Goal: Task Accomplishment & Management: Manage account settings

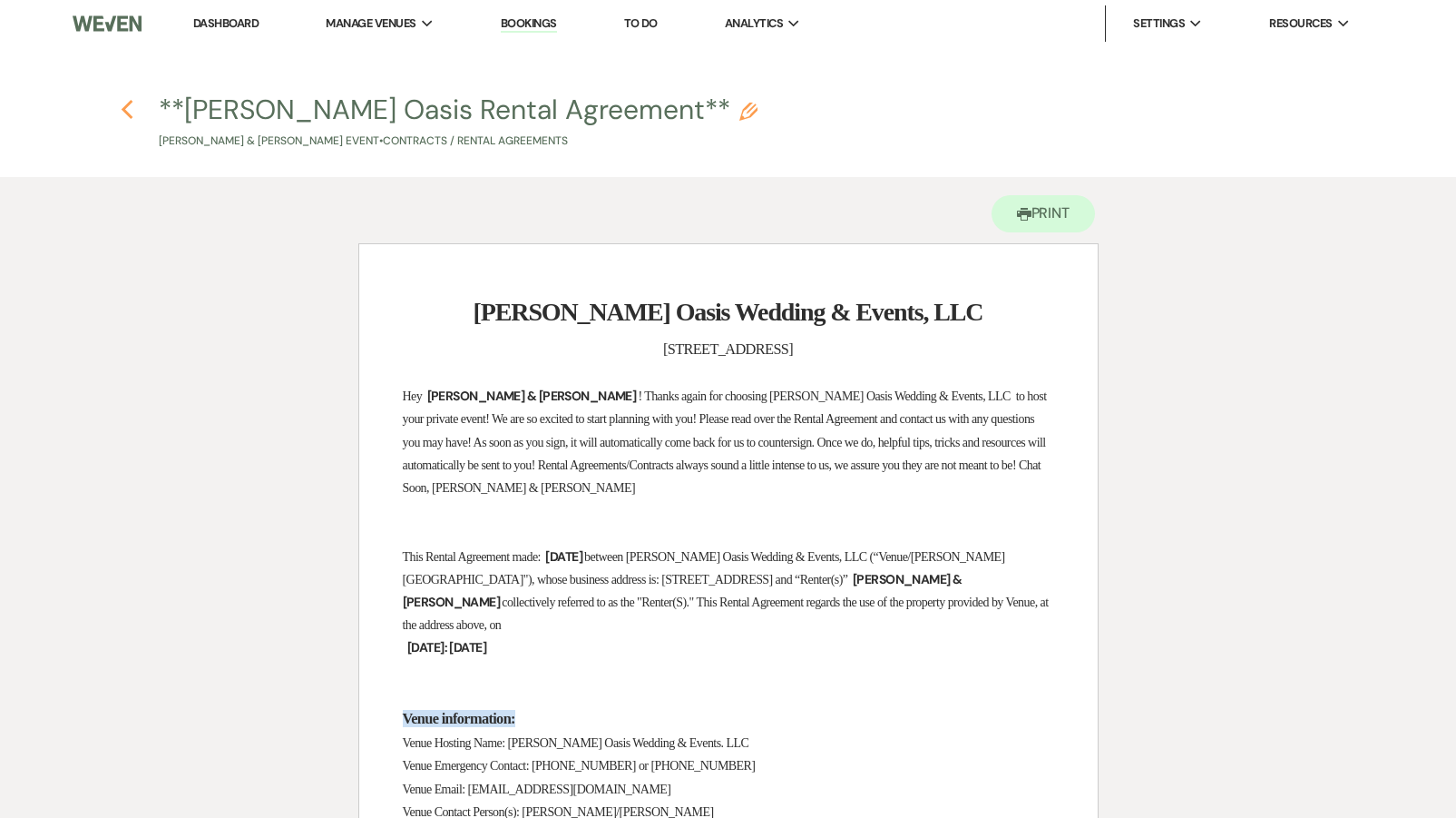
click at [128, 102] on icon "Previous" at bounding box center [128, 110] width 14 height 22
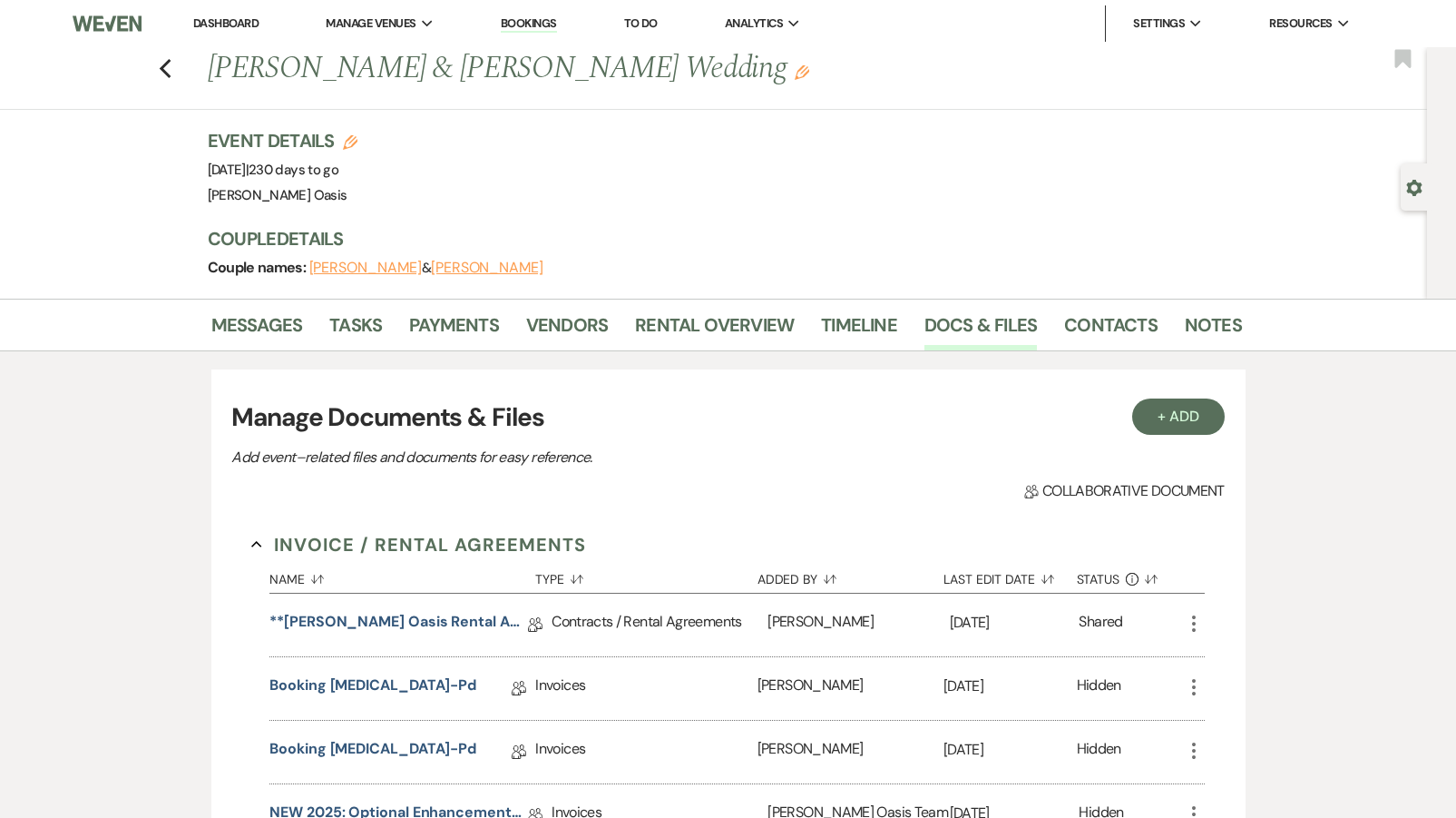
click at [231, 21] on link "Dashboard" at bounding box center [226, 24] width 66 height 16
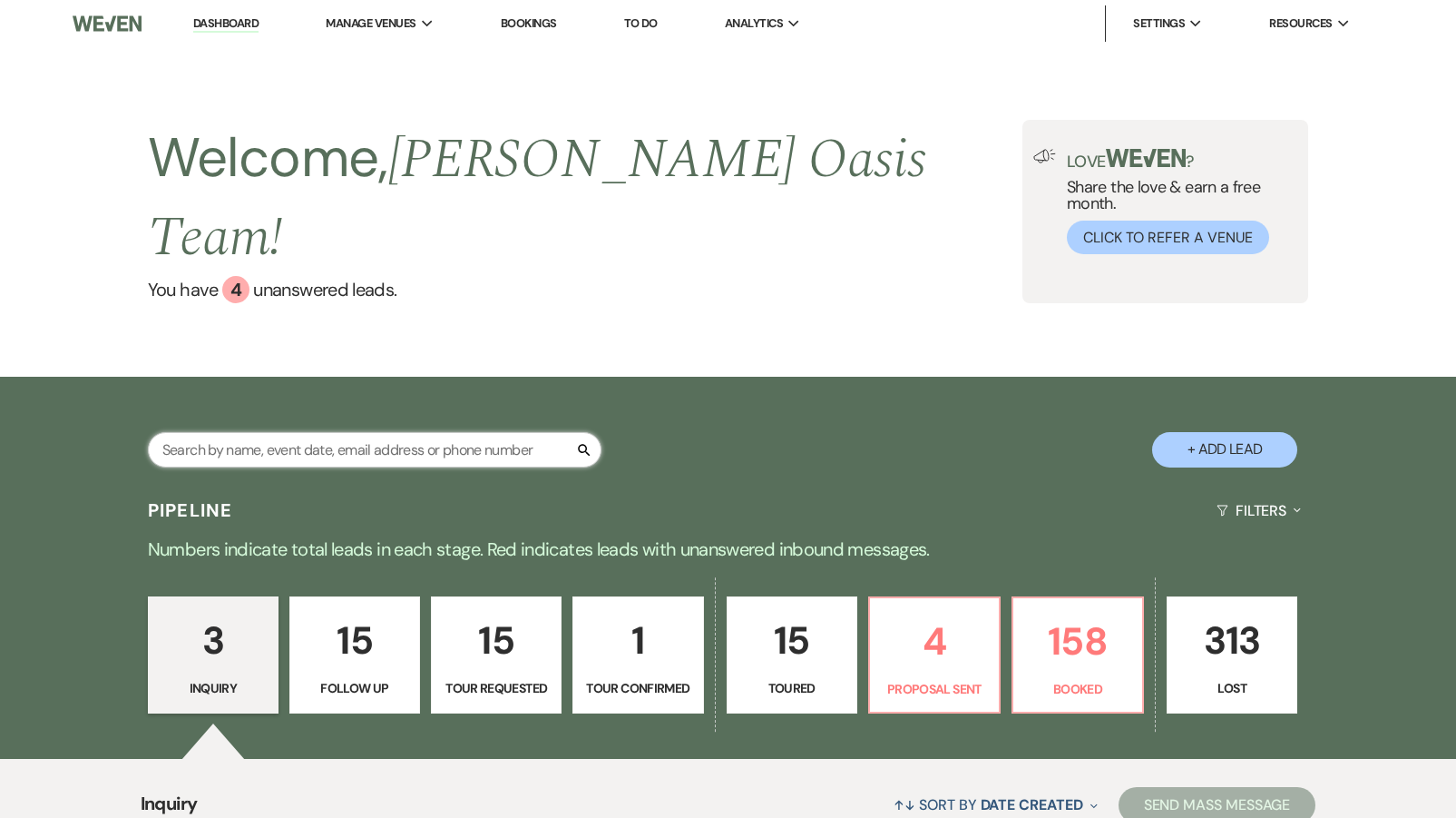
click at [512, 432] on input "text" at bounding box center [374, 450] width 454 height 36
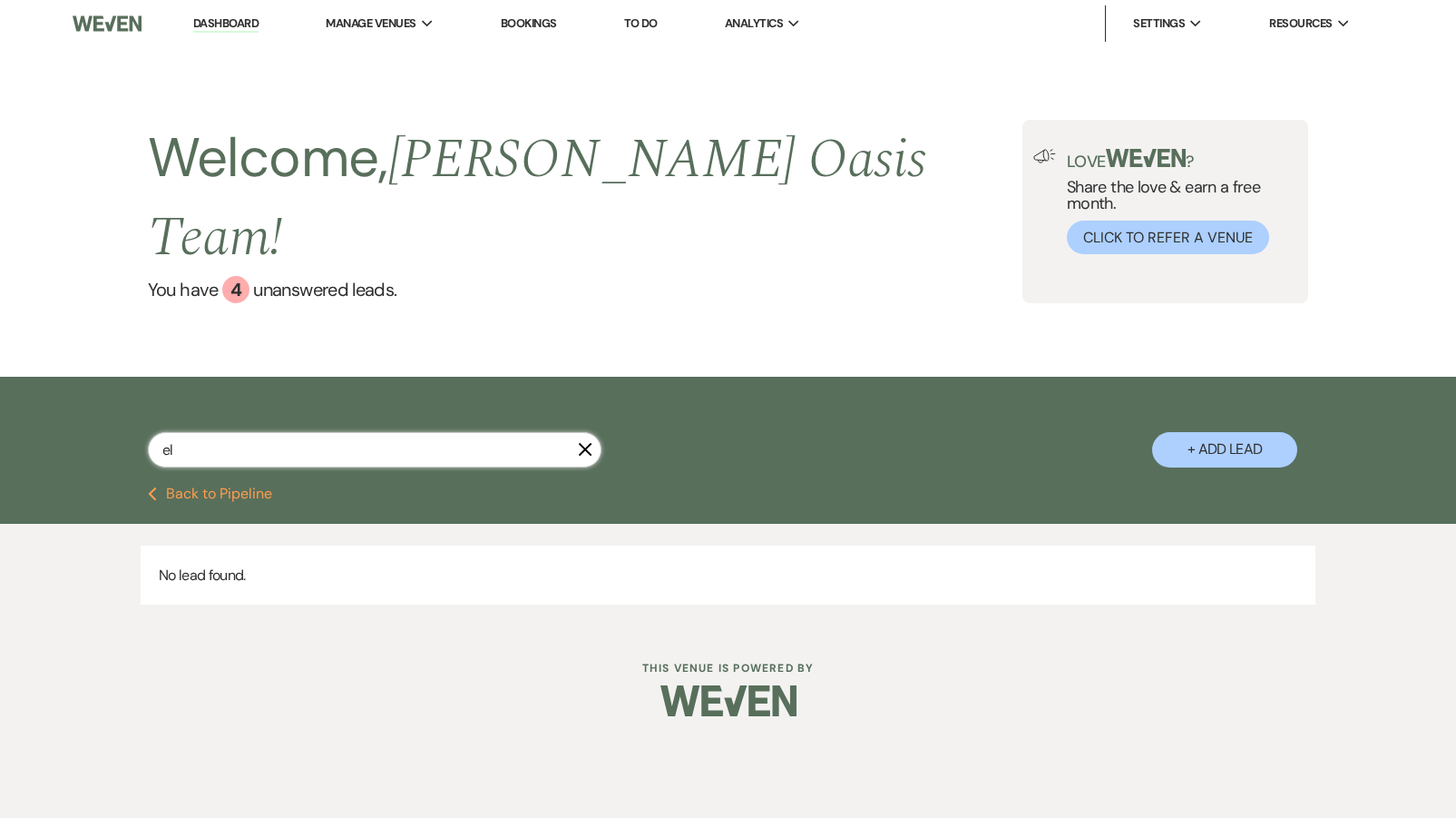
type input "e"
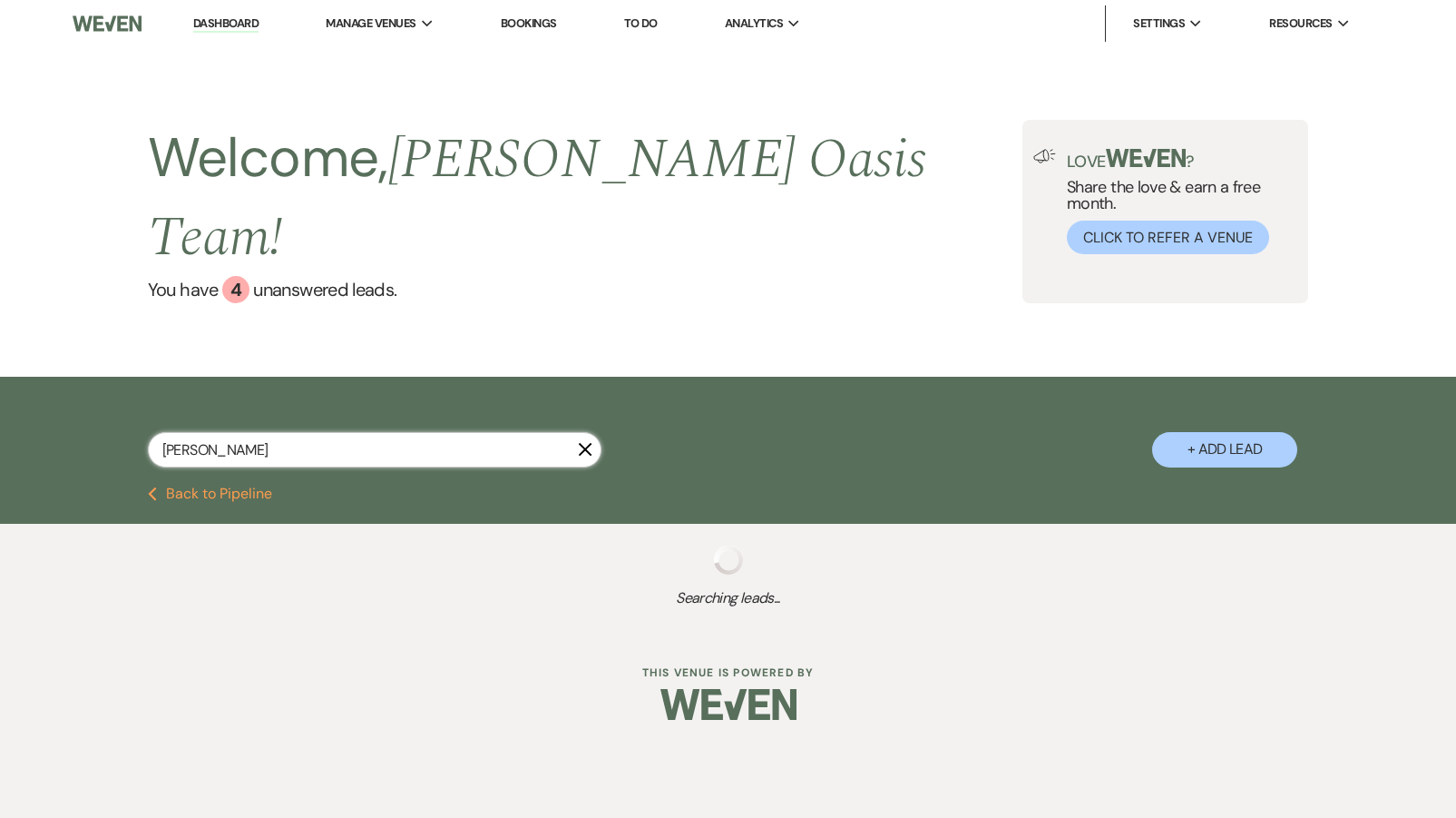
type input "[PERSON_NAME]"
select select "6"
select select "8"
select select "1"
select select "8"
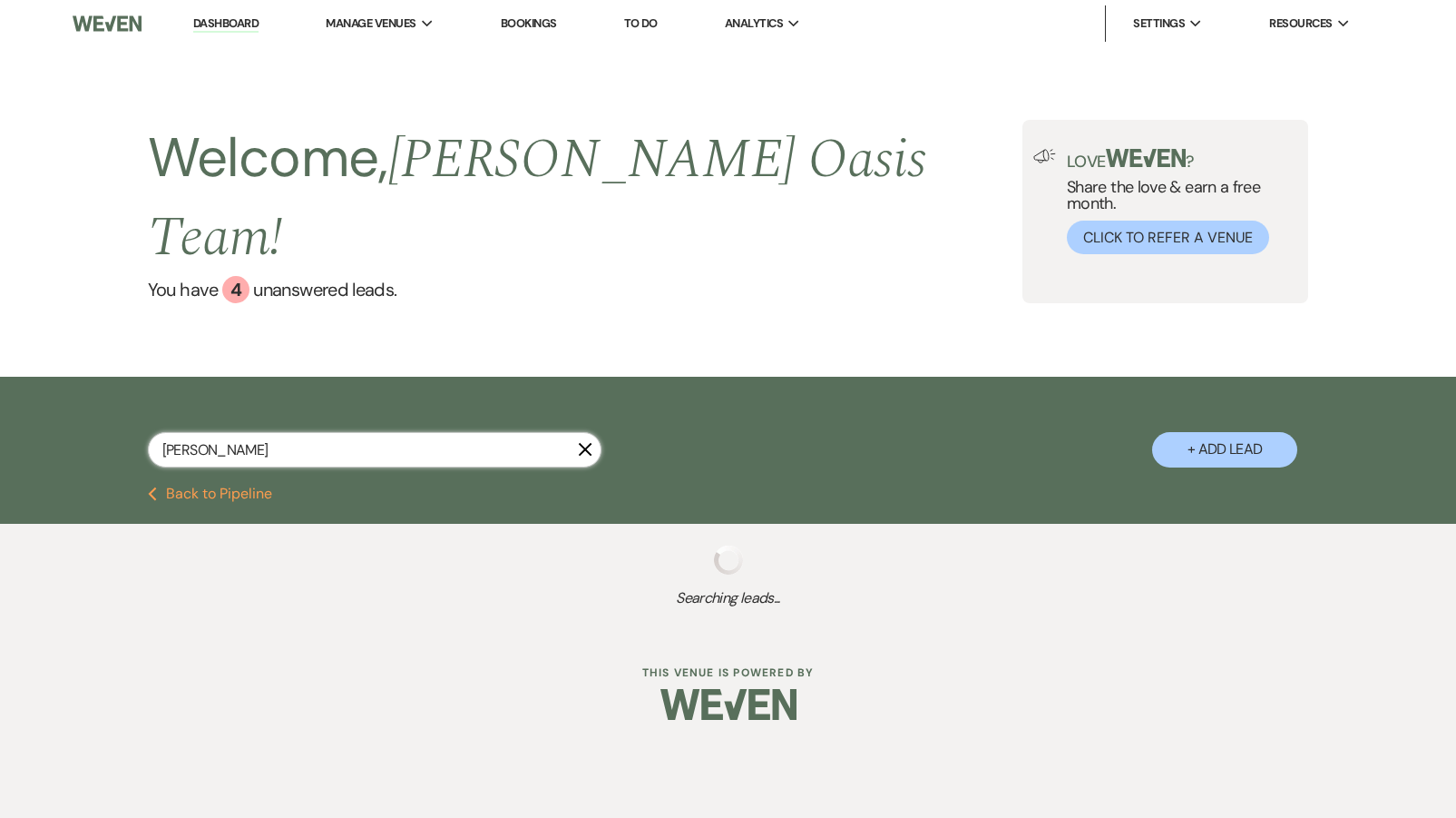
select select "5"
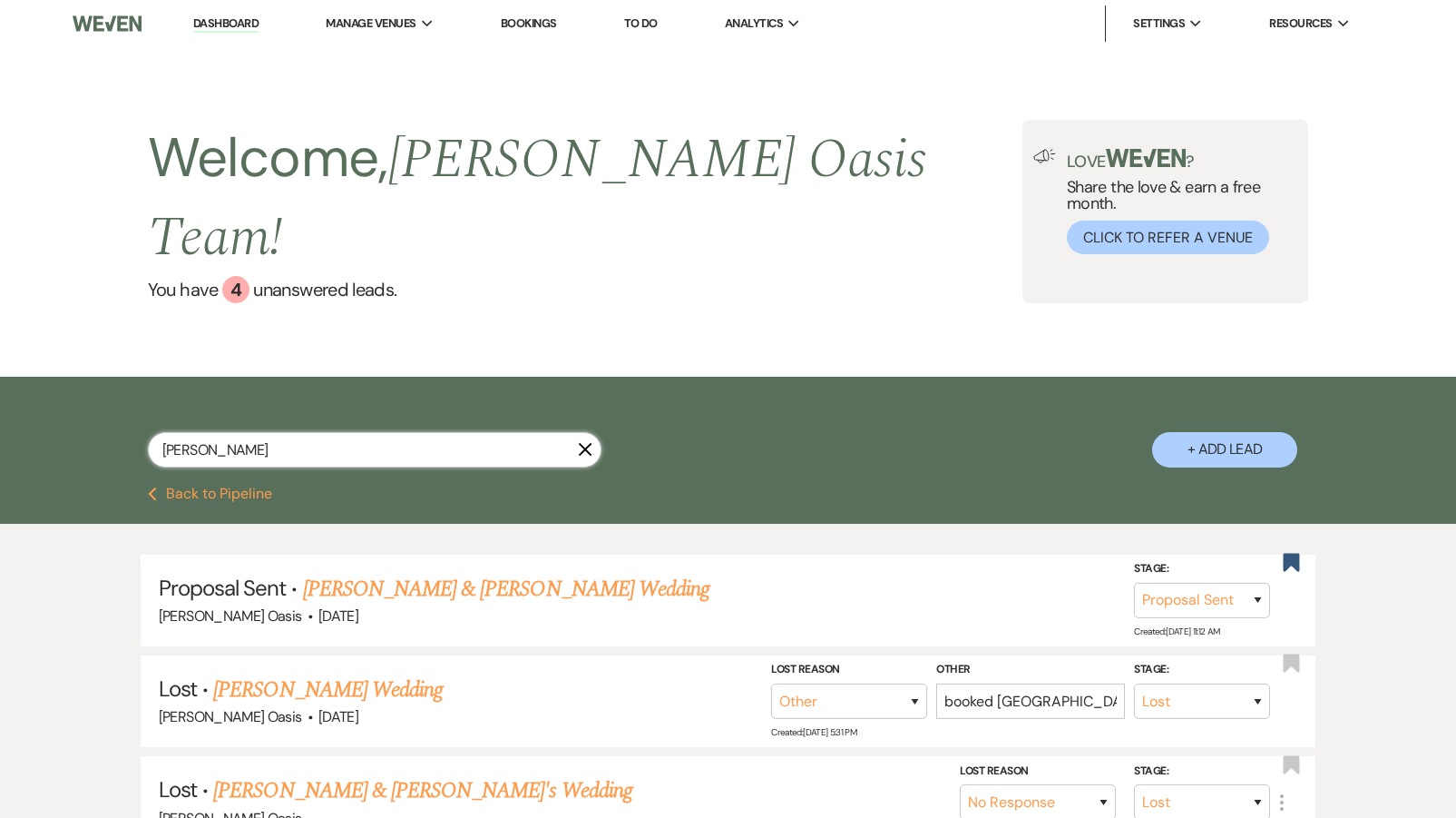
type input "[PERSON_NAME]"
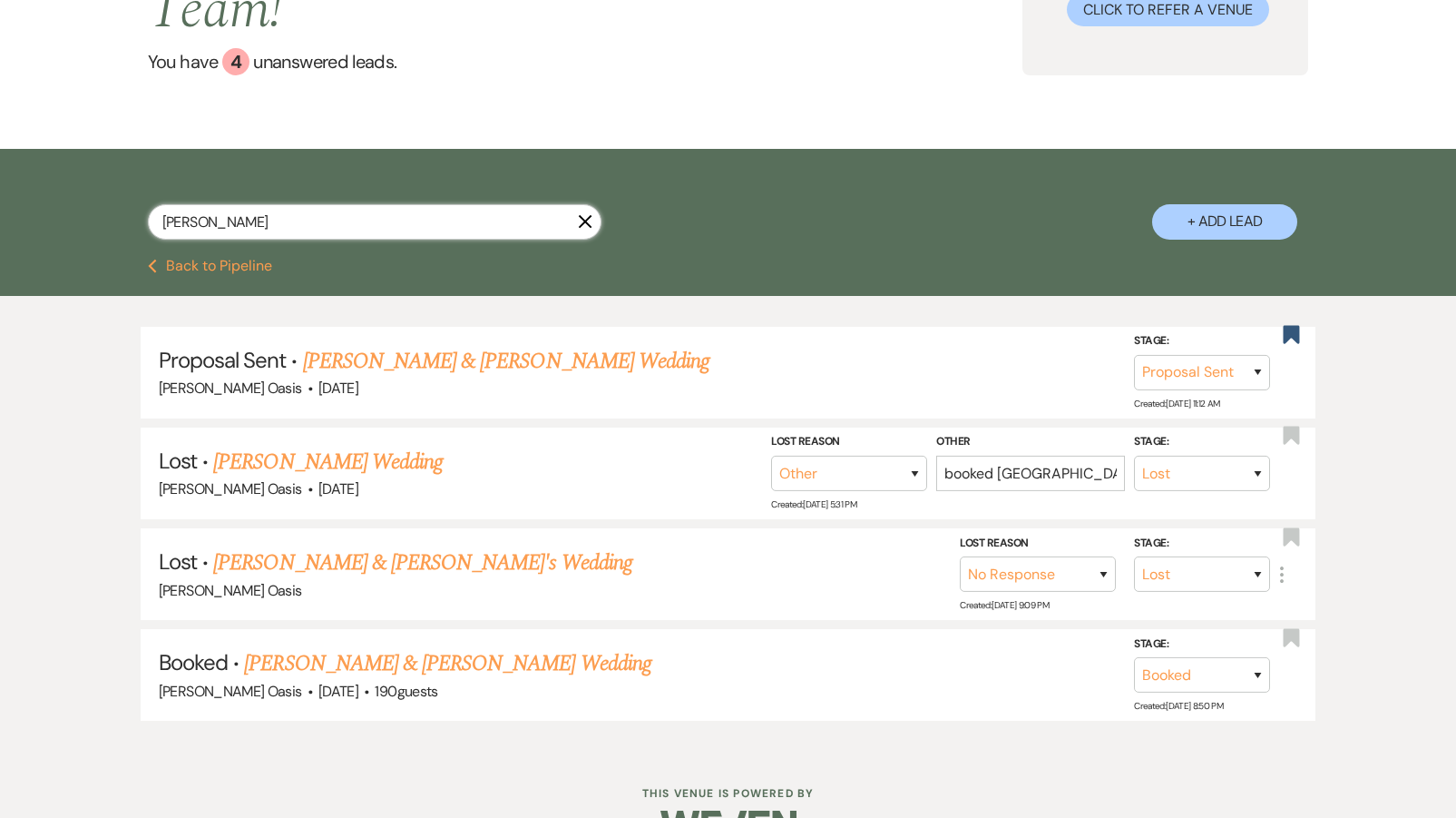
scroll to position [227, 0]
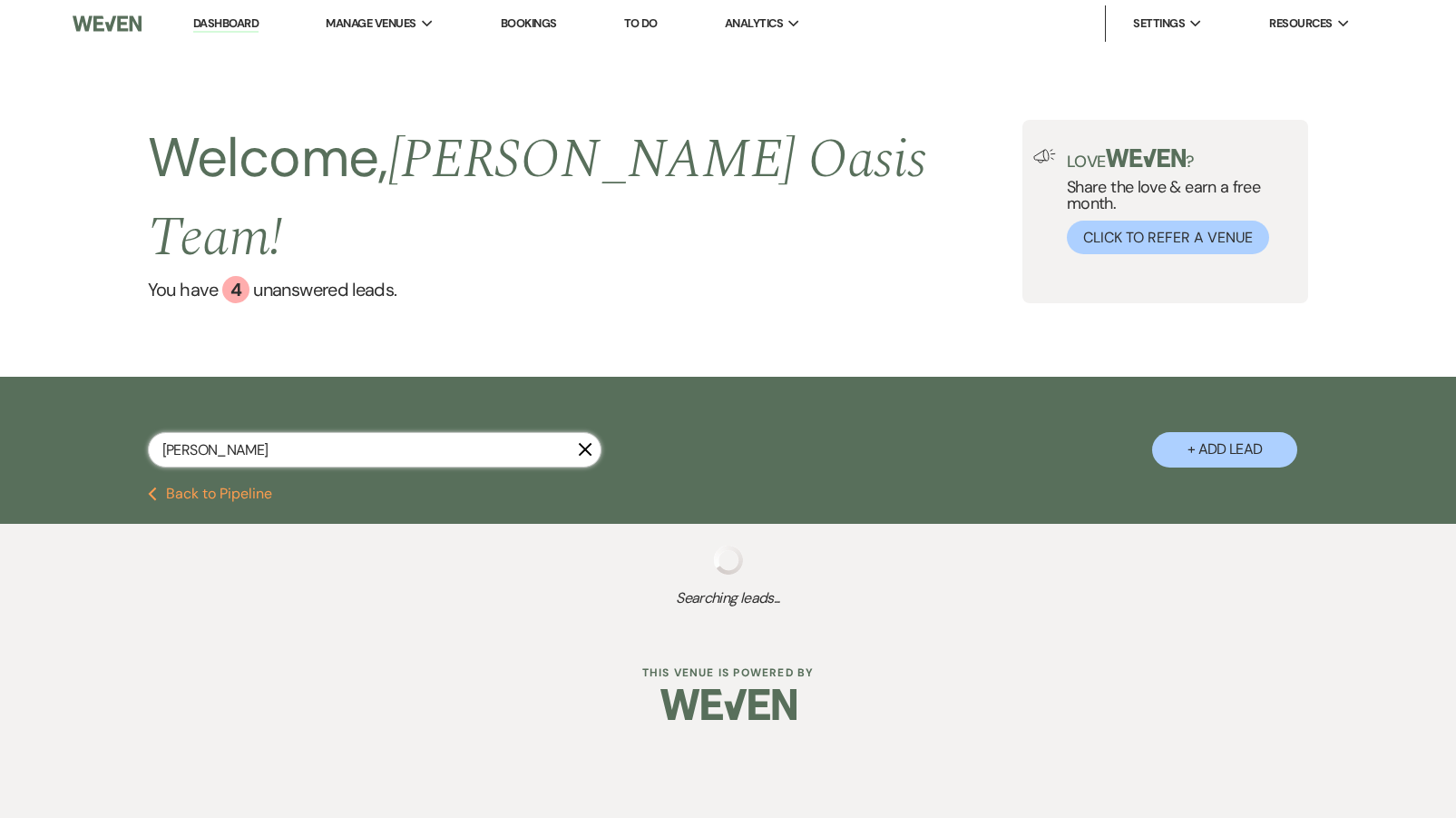
select select "6"
select select "8"
select select "1"
select select "8"
select select "5"
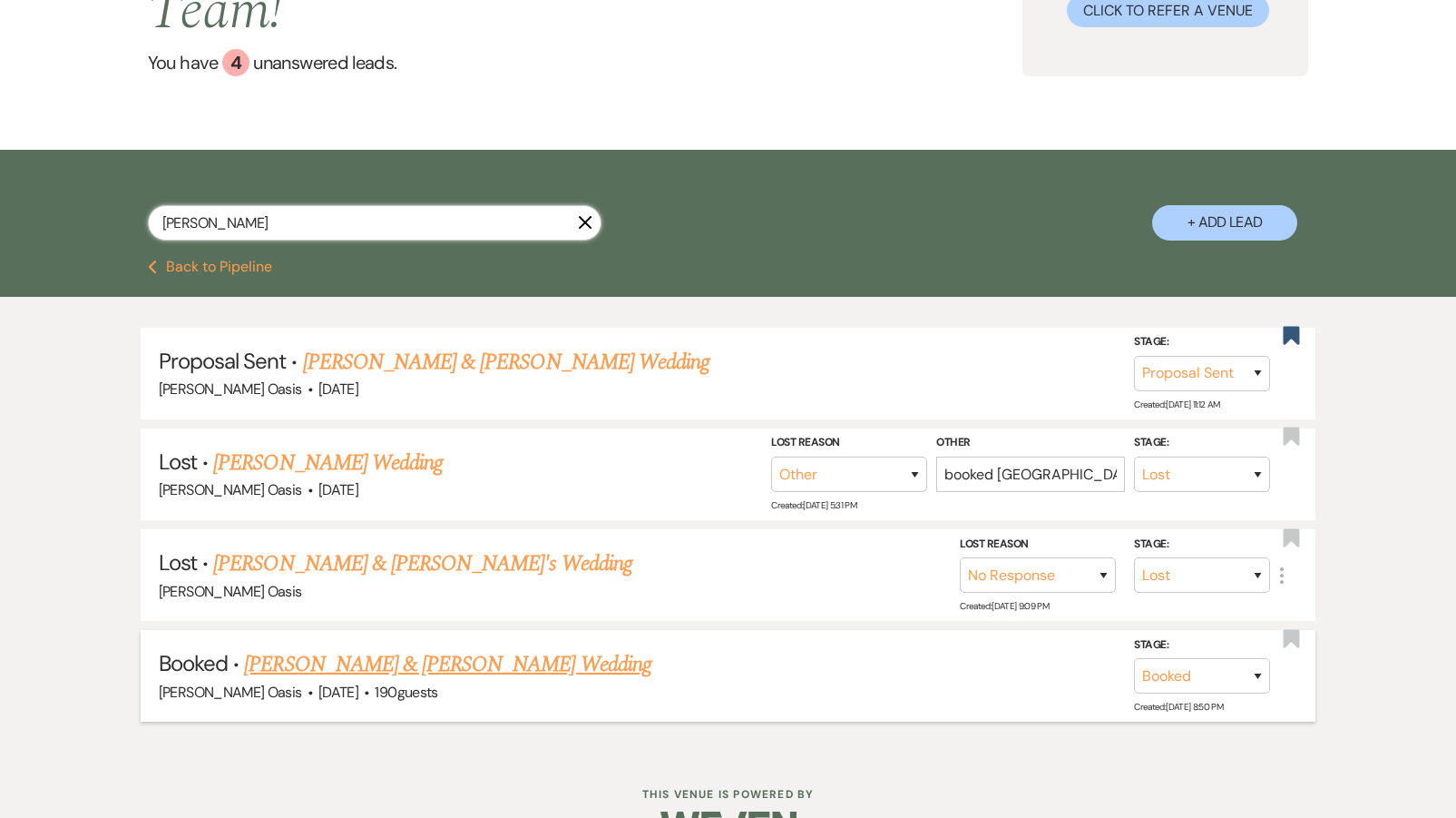
type input "[PERSON_NAME]"
click at [300, 648] on link "[PERSON_NAME] & [PERSON_NAME] Wedding" at bounding box center [448, 664] width 407 height 33
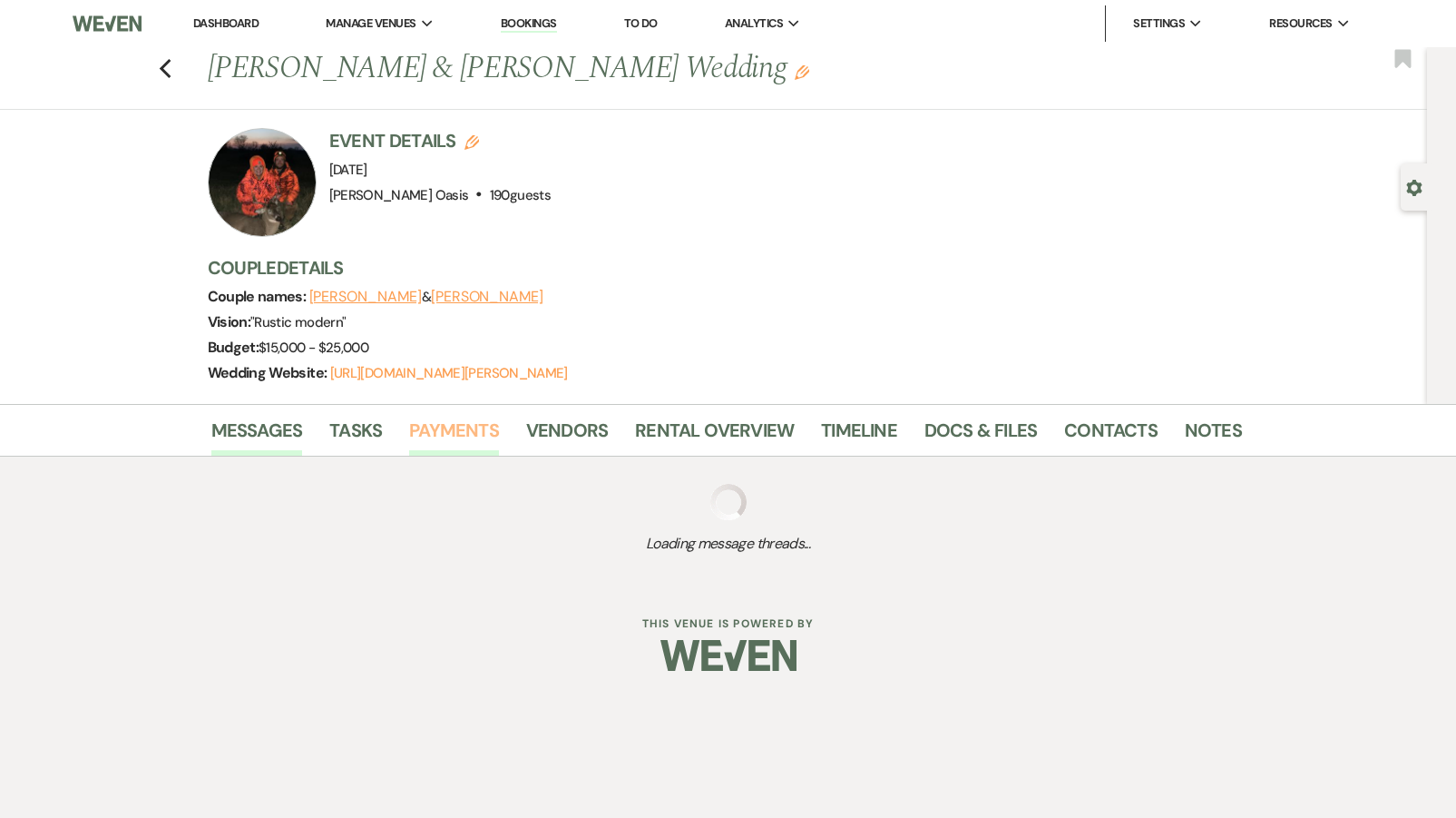
click at [420, 425] on link "Payments" at bounding box center [454, 436] width 90 height 40
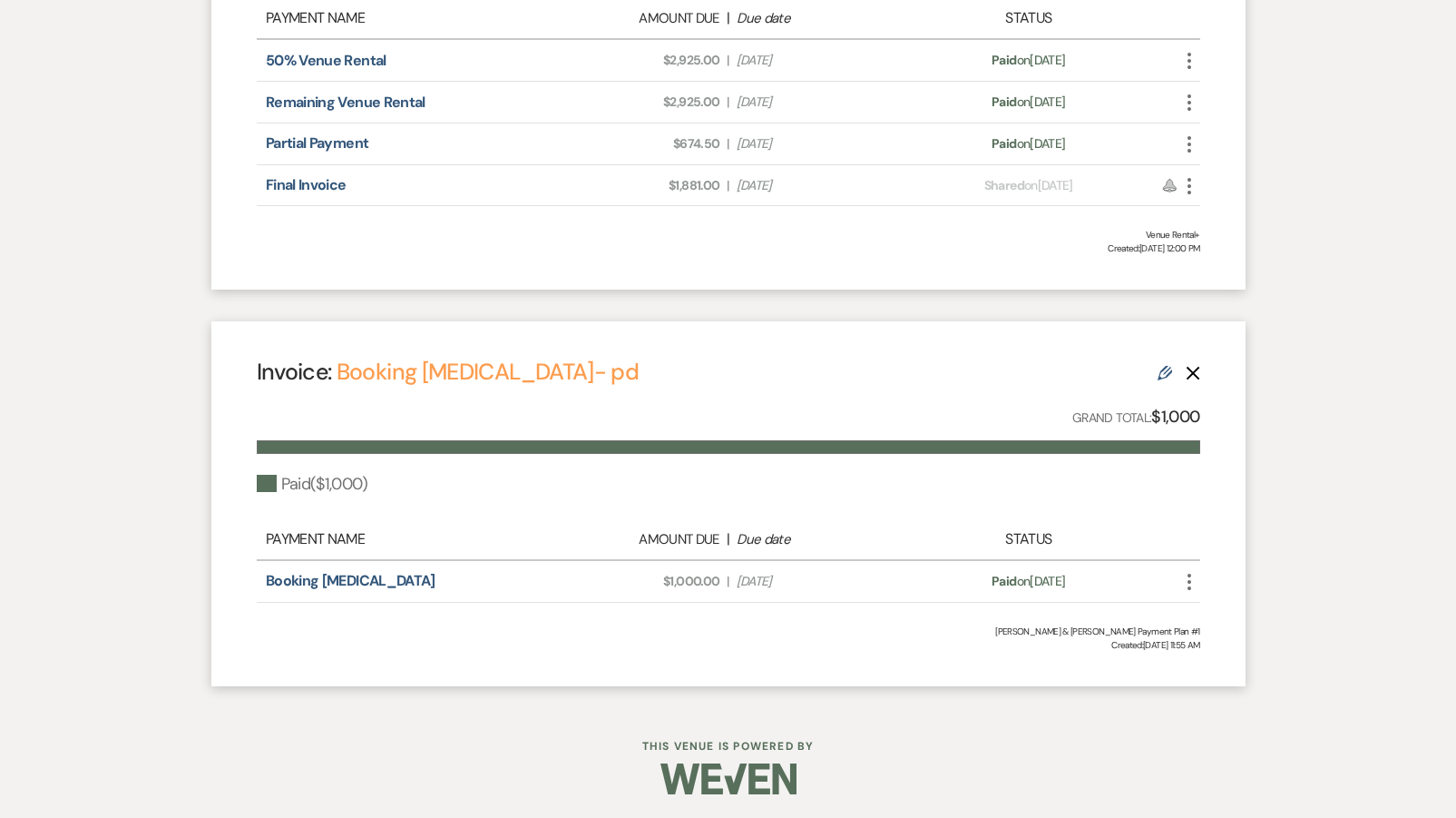
scroll to position [832, 0]
click at [1161, 369] on icon "Edit" at bounding box center [1164, 373] width 15 height 15
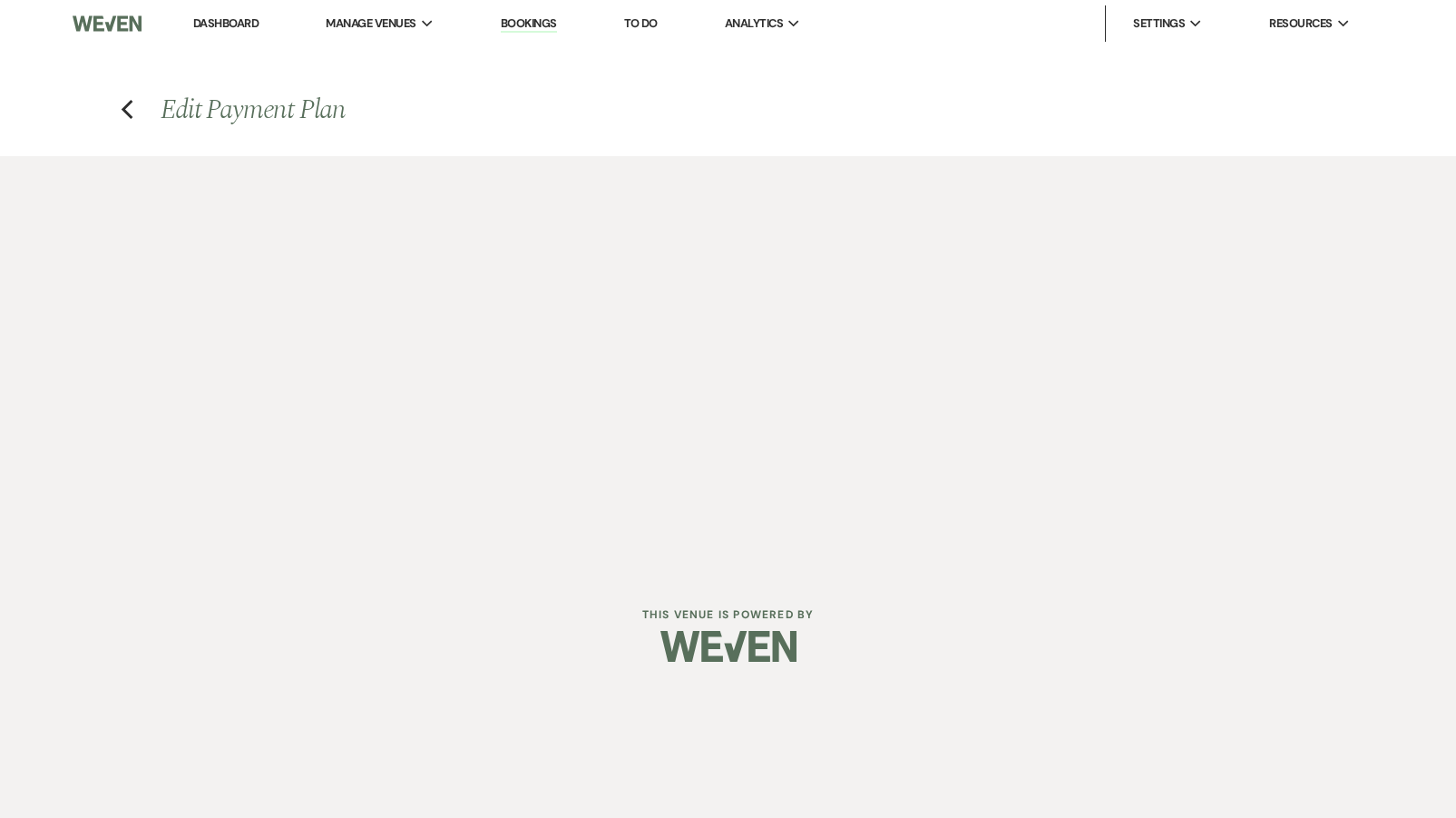
select select "6381"
select select "1"
select select "true"
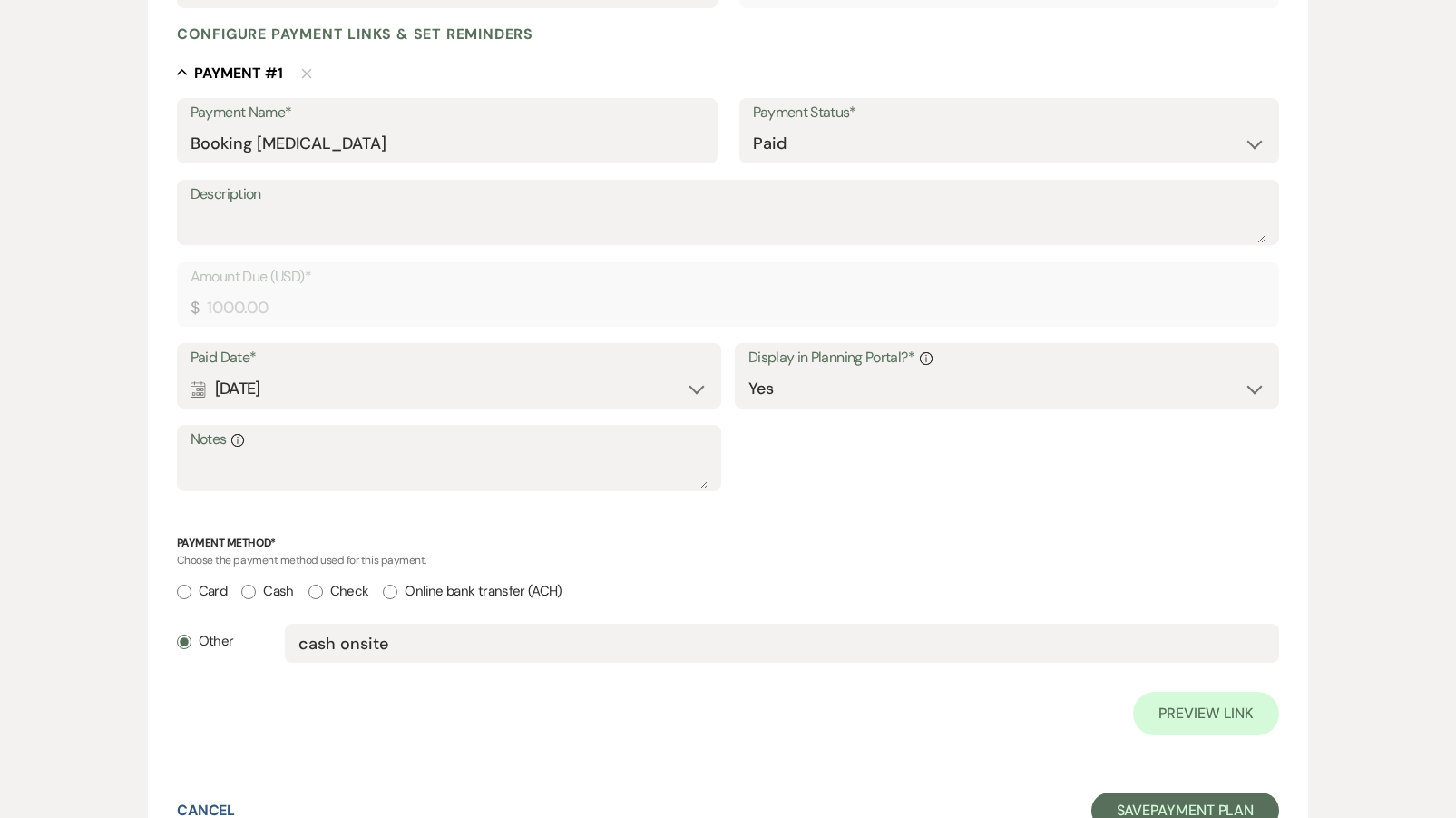
scroll to position [460, 0]
